Goal: Subscribe to service/newsletter

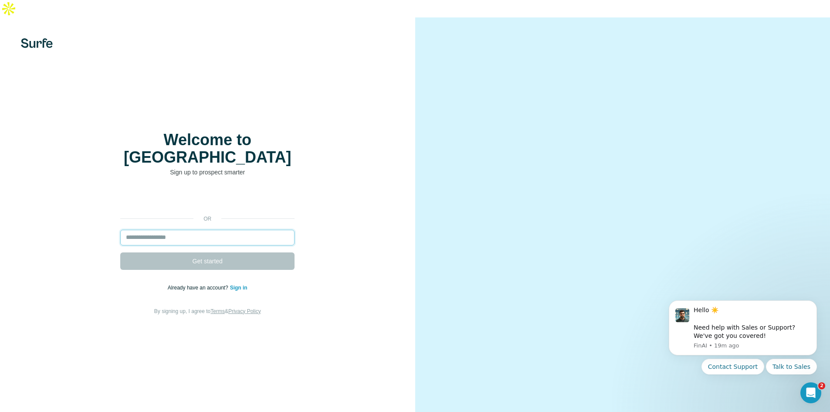
drag, startPoint x: 0, startPoint y: 0, endPoint x: 191, endPoint y: 208, distance: 282.3
click at [191, 230] on input "email" at bounding box center [207, 238] width 174 height 16
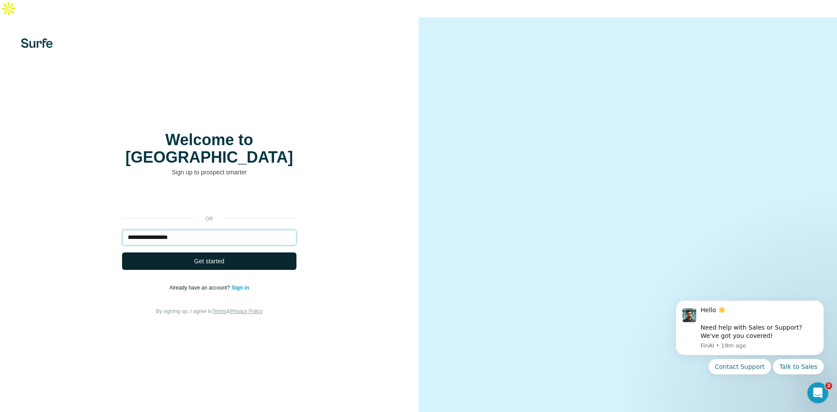
type input "**********"
click at [202, 257] on span "Get started" at bounding box center [209, 261] width 30 height 9
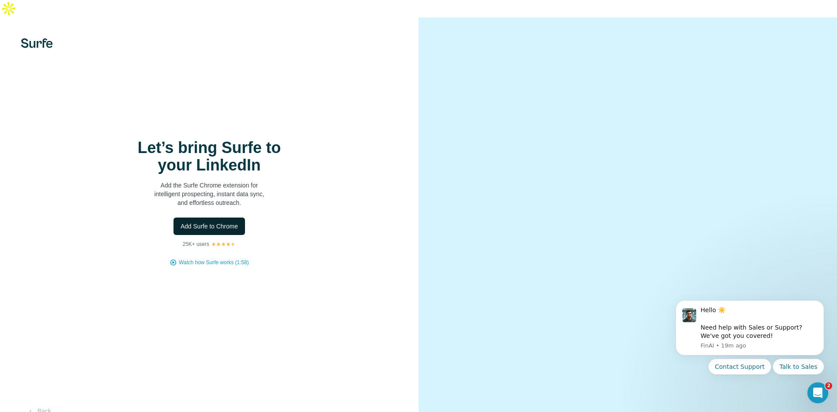
click at [204, 222] on span "Add Surfe to Chrome" at bounding box center [209, 226] width 58 height 9
click at [225, 259] on span "Watch how Surfe works (1:58)" at bounding box center [214, 263] width 70 height 8
